Goal: Transaction & Acquisition: Purchase product/service

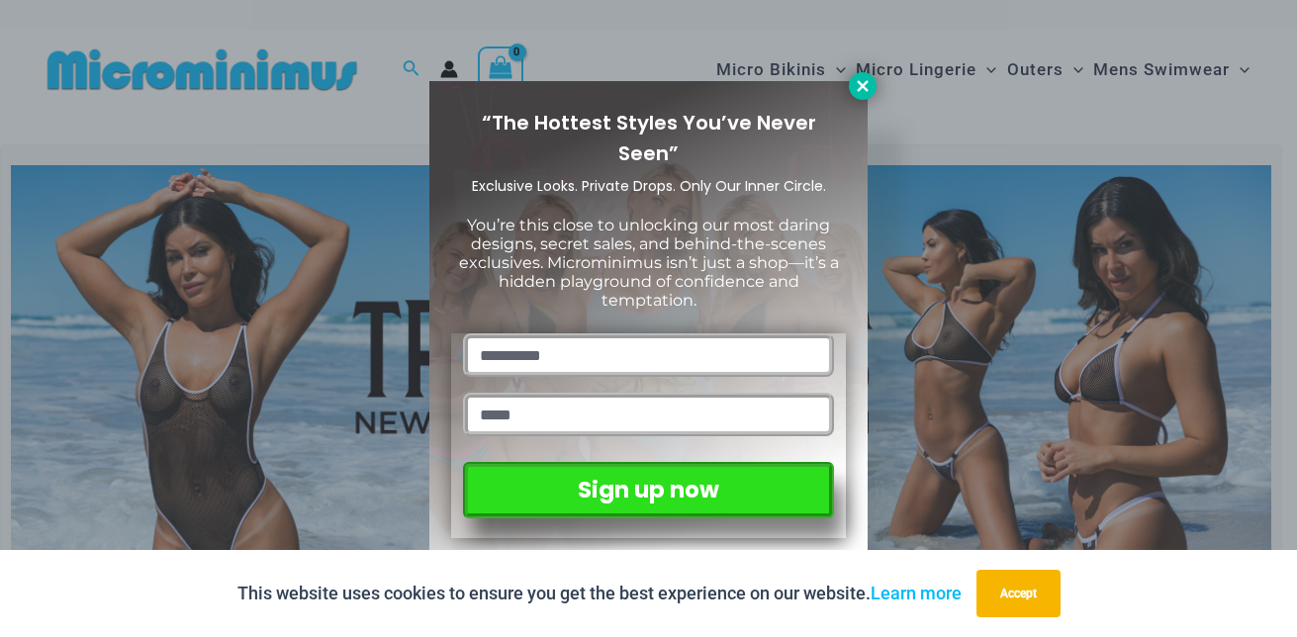
click at [868, 87] on icon at bounding box center [863, 86] width 18 height 18
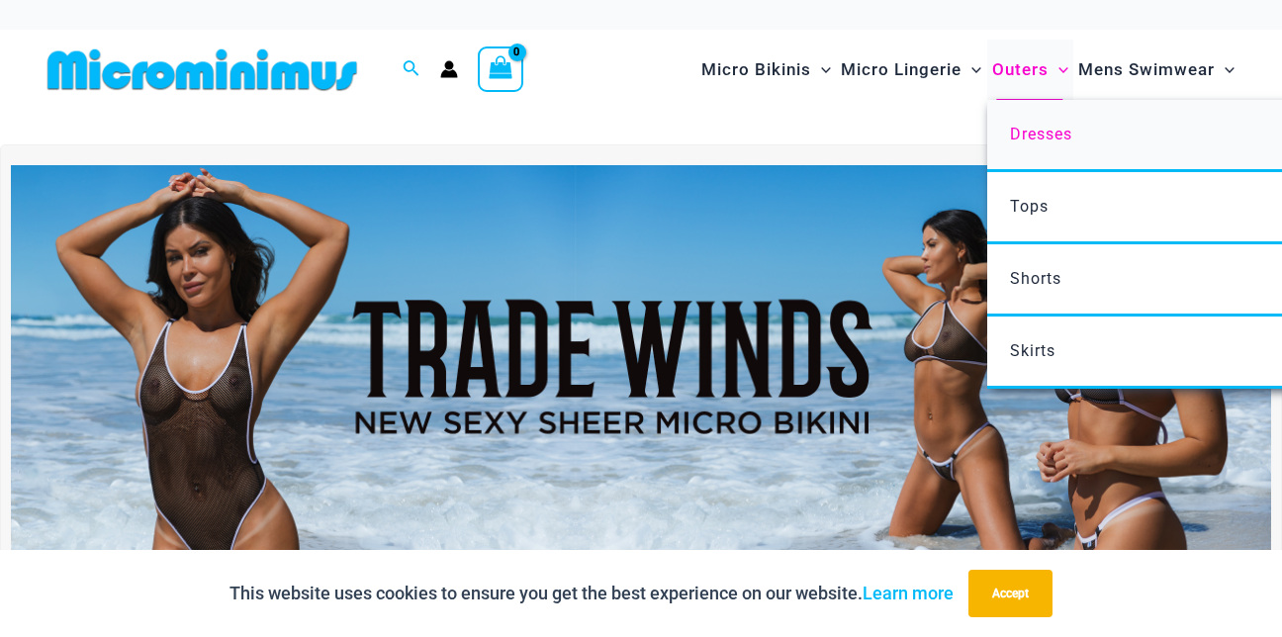
click at [1051, 136] on span "Dresses" at bounding box center [1041, 134] width 62 height 19
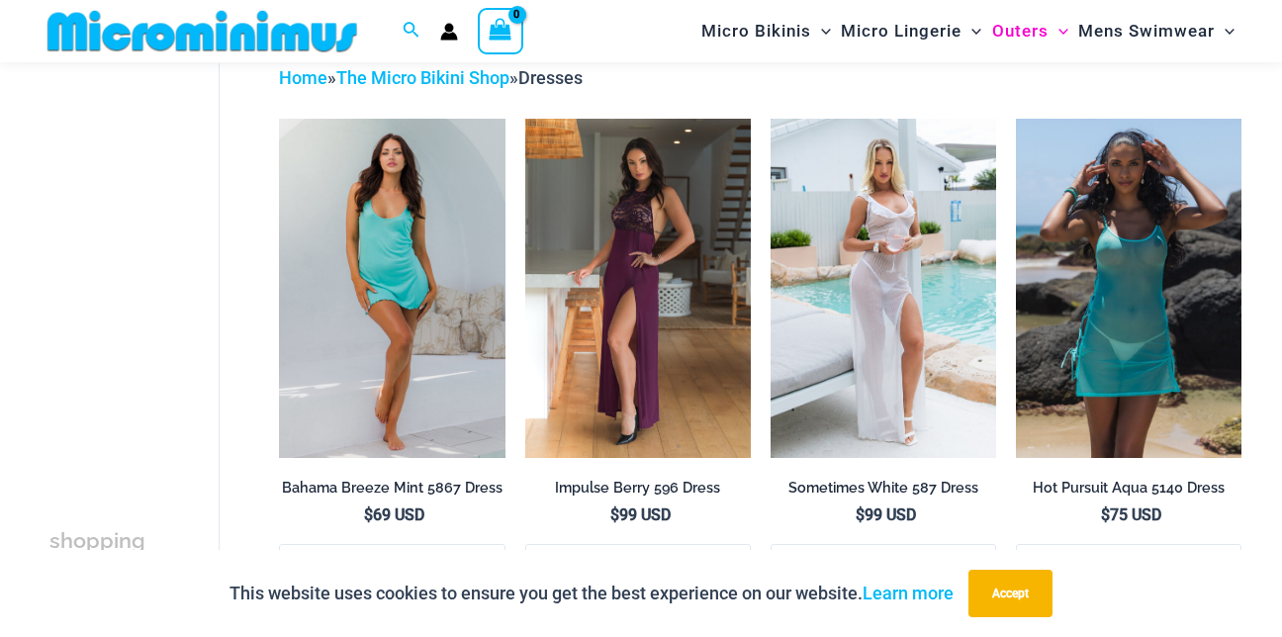
scroll to position [82, 0]
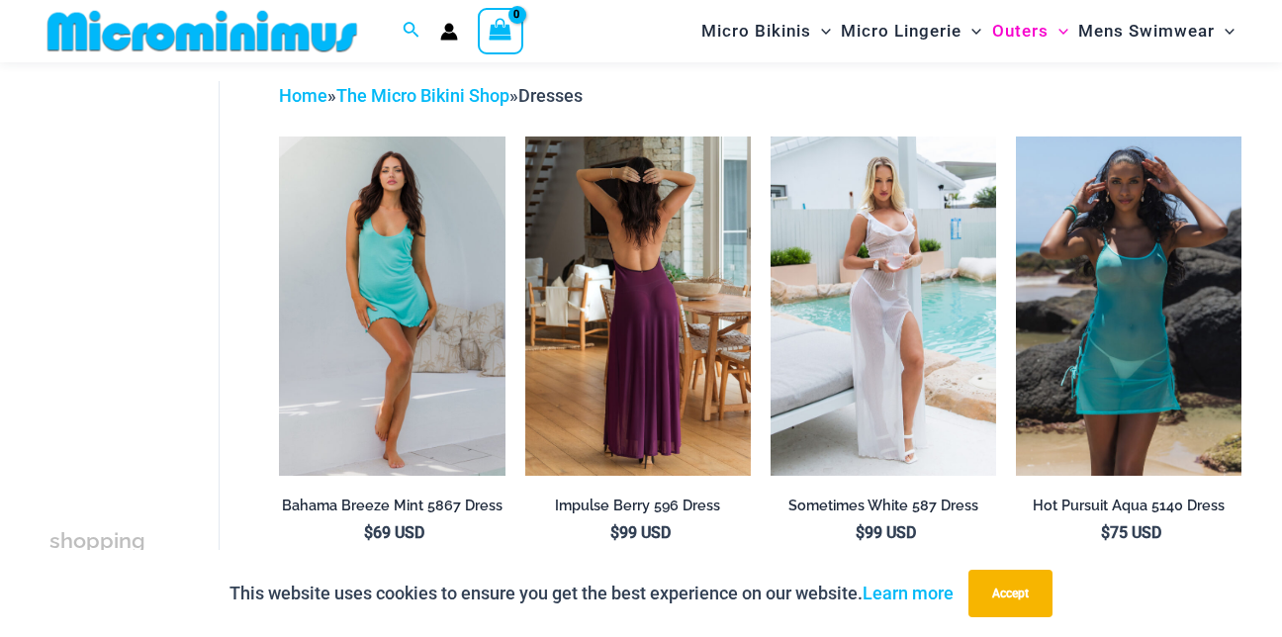
click at [630, 385] on img at bounding box center [638, 306] width 226 height 338
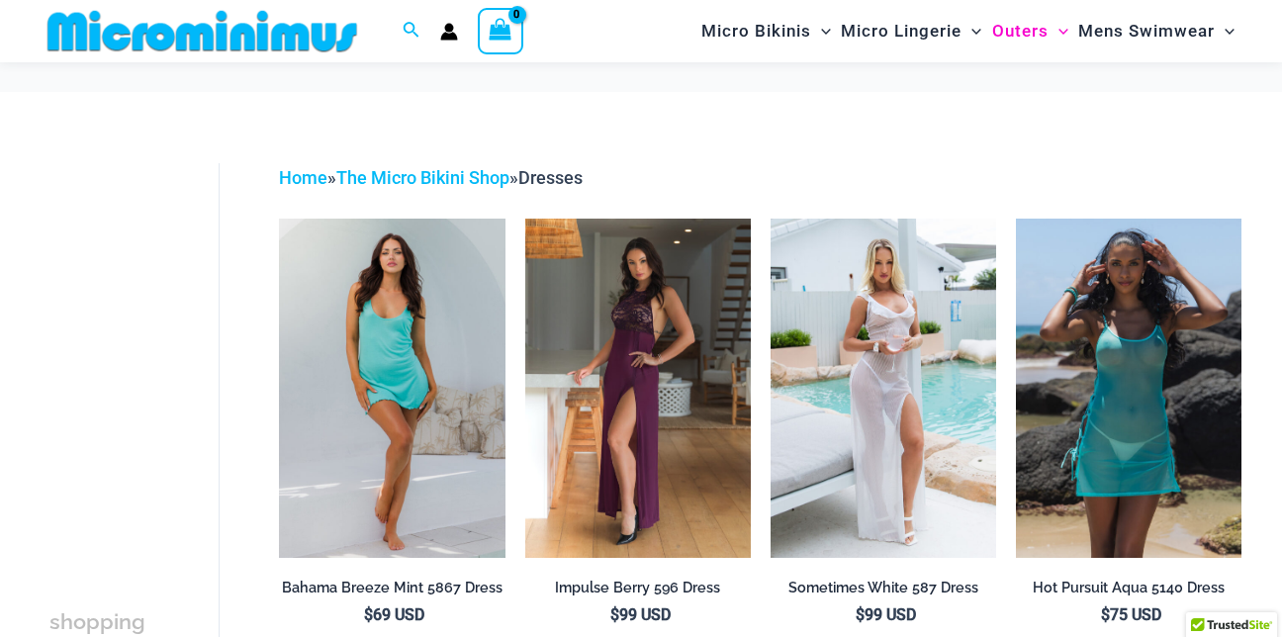
scroll to position [82, 0]
